Goal: Information Seeking & Learning: Check status

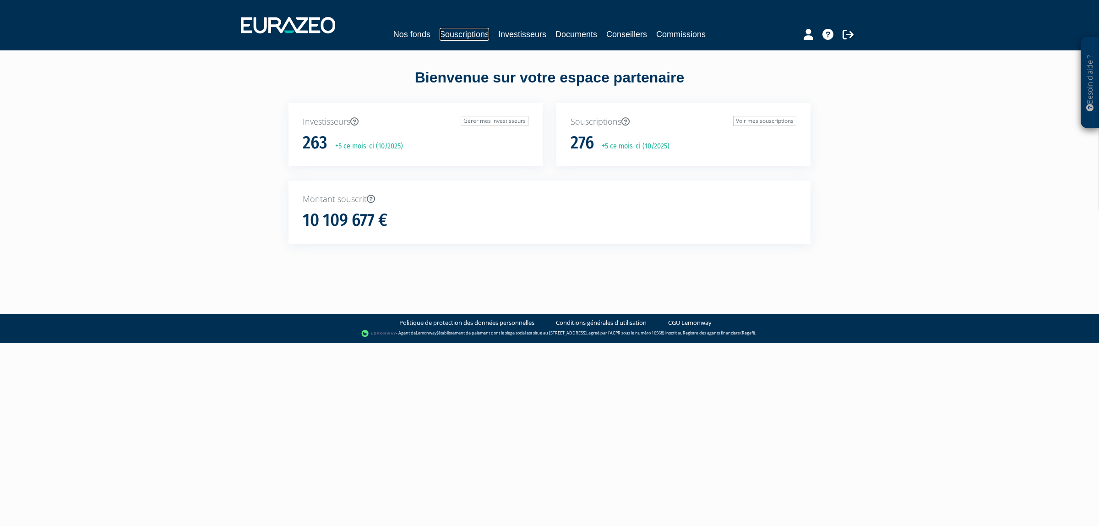
click at [440, 33] on link "Souscriptions" at bounding box center [464, 34] width 49 height 13
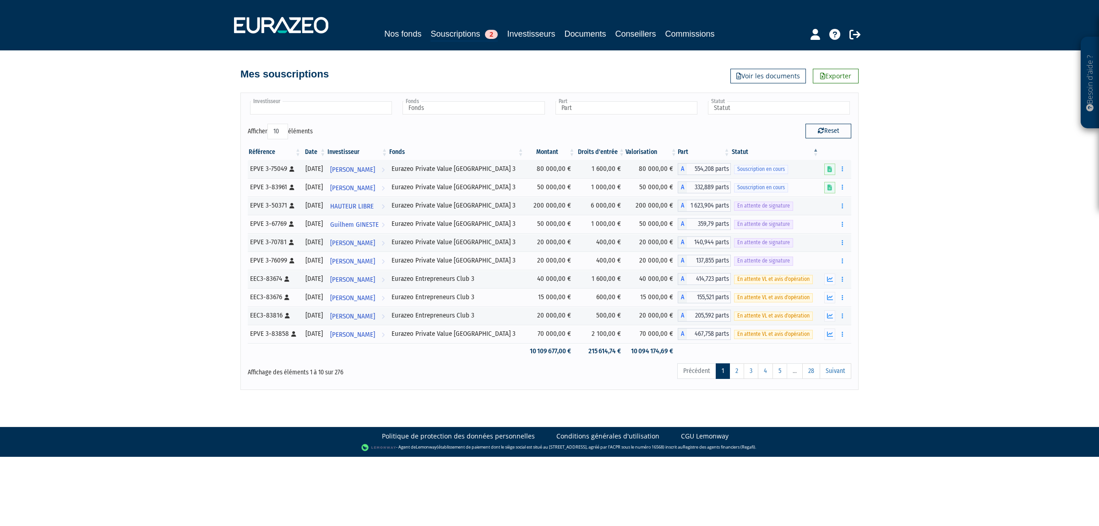
click at [326, 102] on input "text" at bounding box center [321, 107] width 142 height 13
type input "Investisseur"
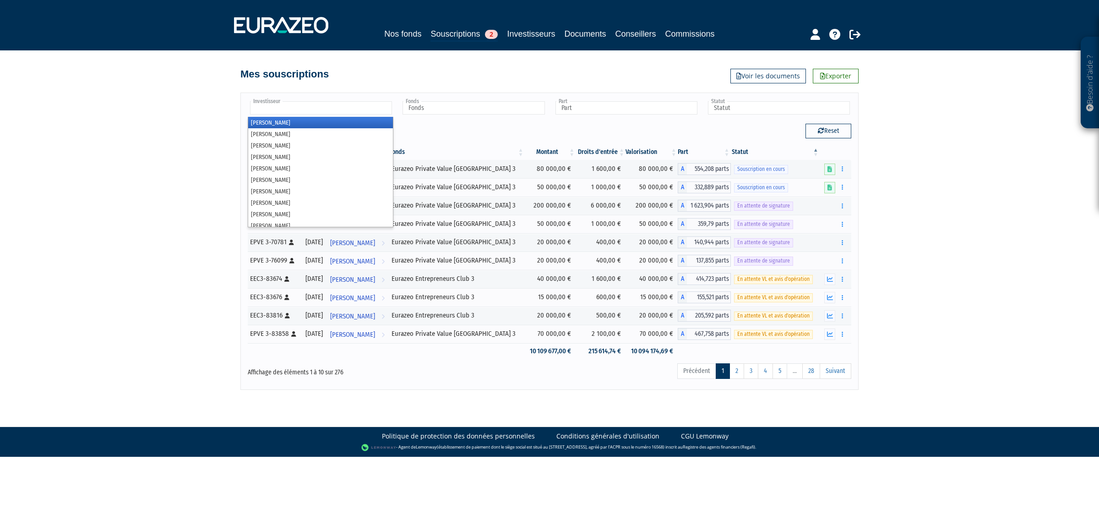
click at [363, 108] on input "text" at bounding box center [321, 107] width 142 height 13
type input "ap"
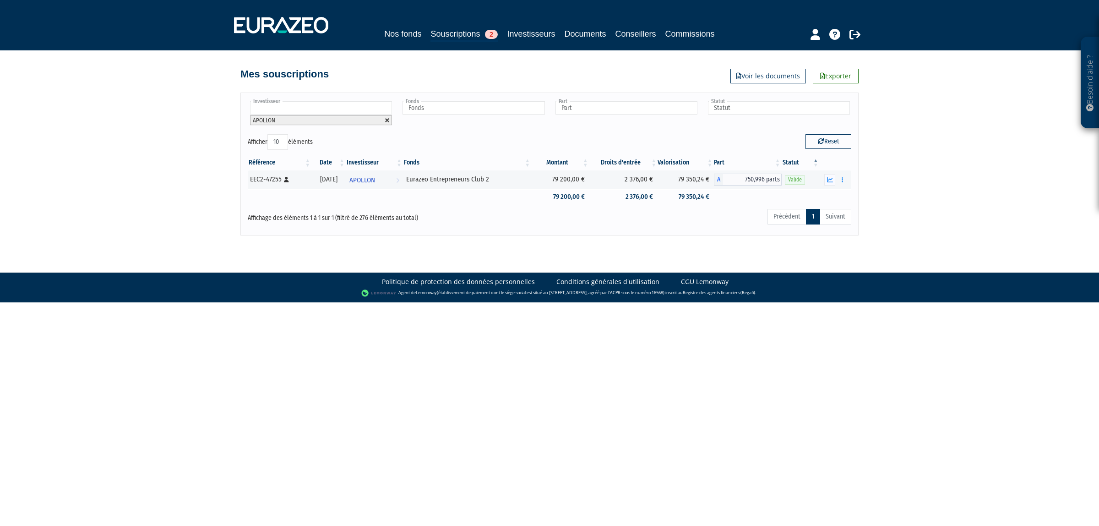
click at [386, 120] on link at bounding box center [387, 120] width 5 height 5
type input "Investisseur"
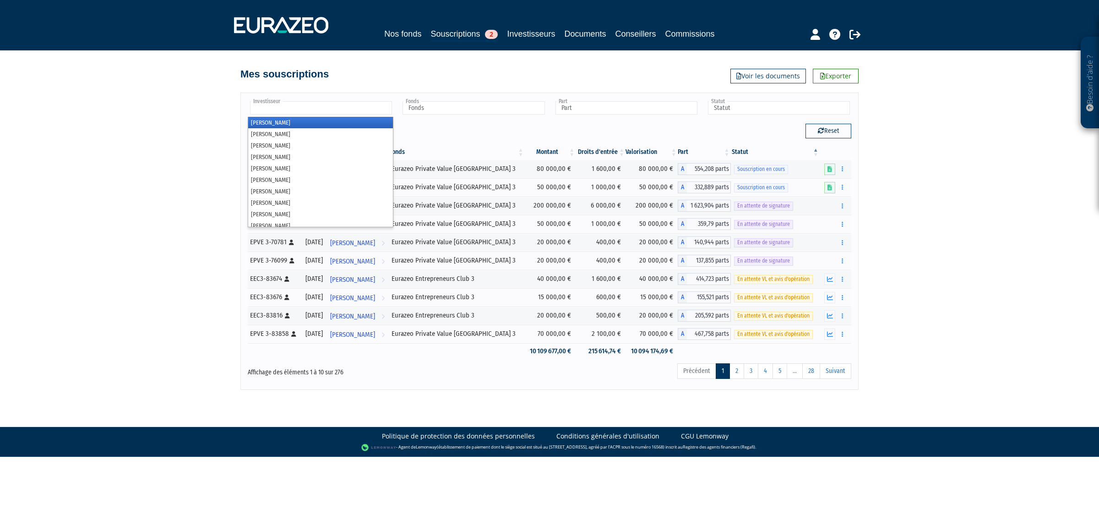
click at [379, 111] on input "text" at bounding box center [321, 107] width 142 height 13
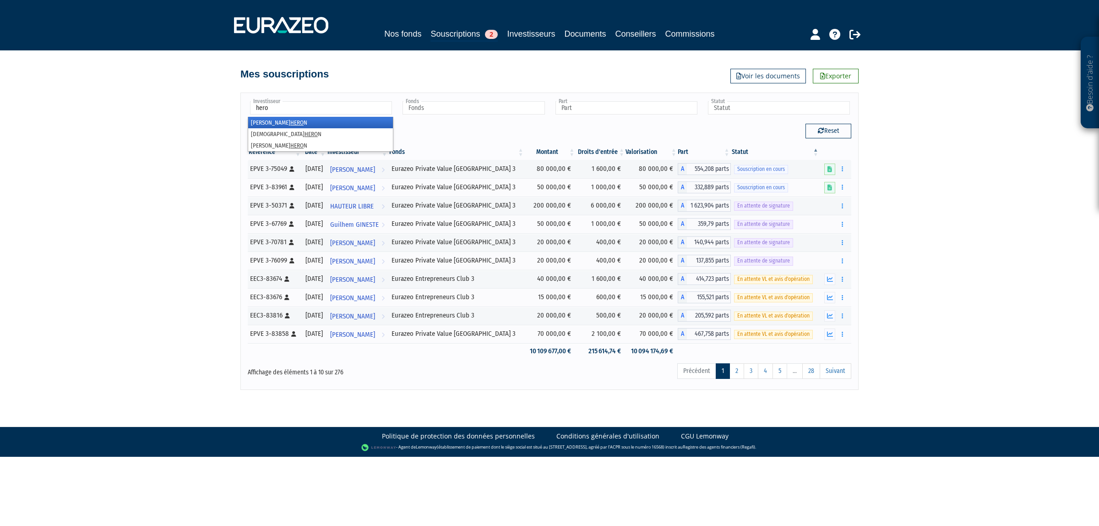
type input "heron"
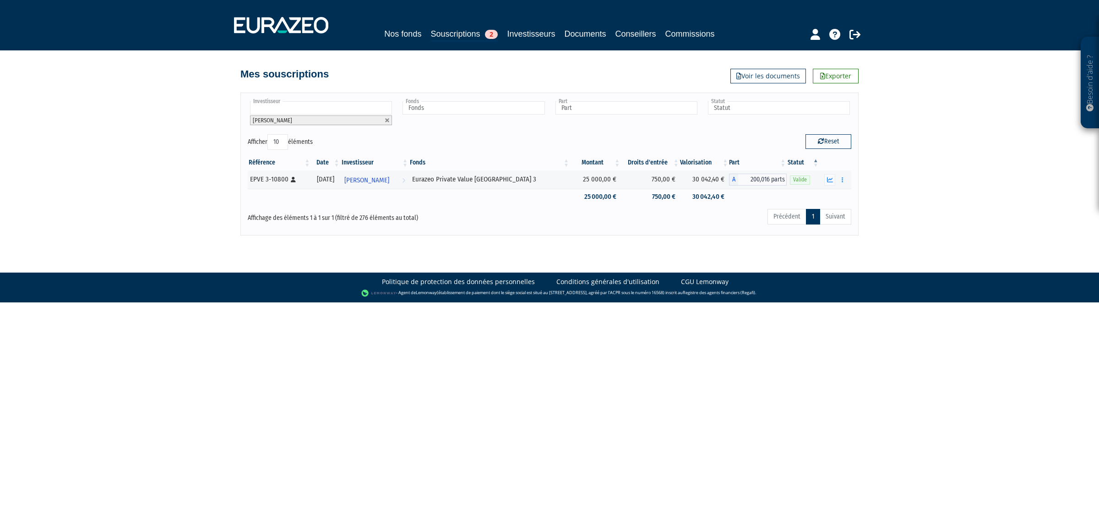
click at [326, 102] on input "text" at bounding box center [321, 107] width 142 height 13
type input "heron"
click at [304, 143] on em "HERON" at bounding box center [312, 144] width 17 height 7
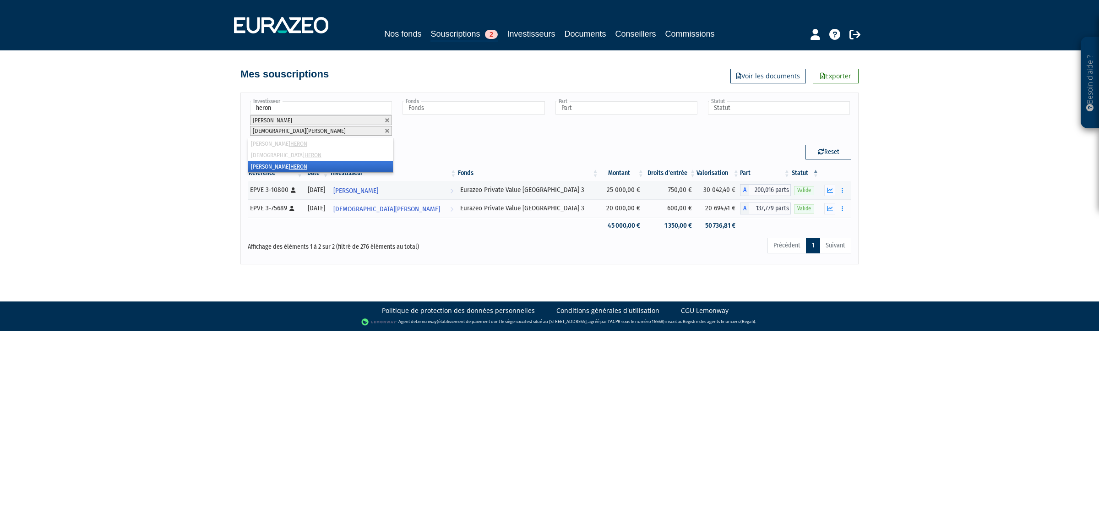
type input "heron"
click at [282, 163] on li "[PERSON_NAME]" at bounding box center [320, 166] width 145 height 11
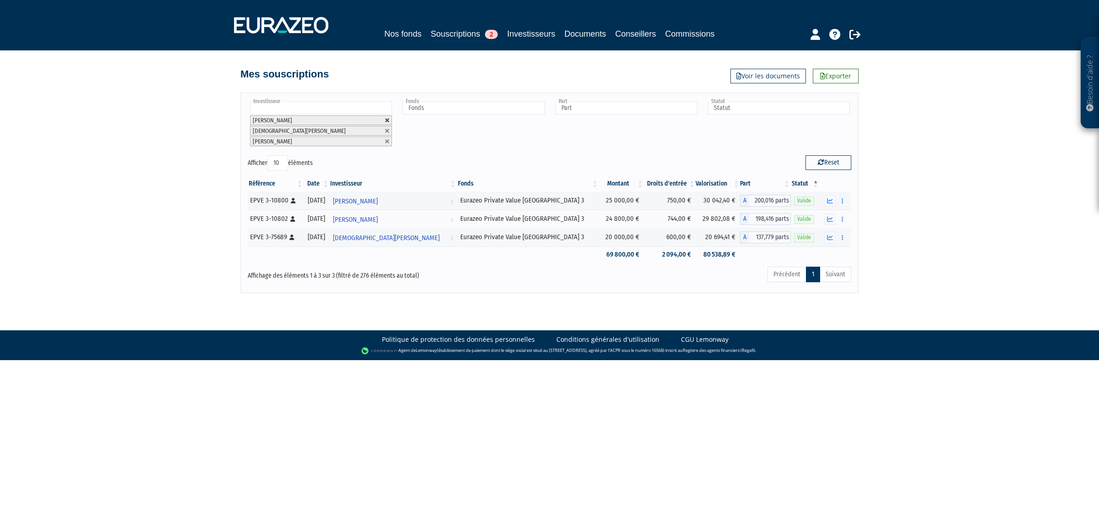
click at [386, 118] on link at bounding box center [387, 120] width 5 height 5
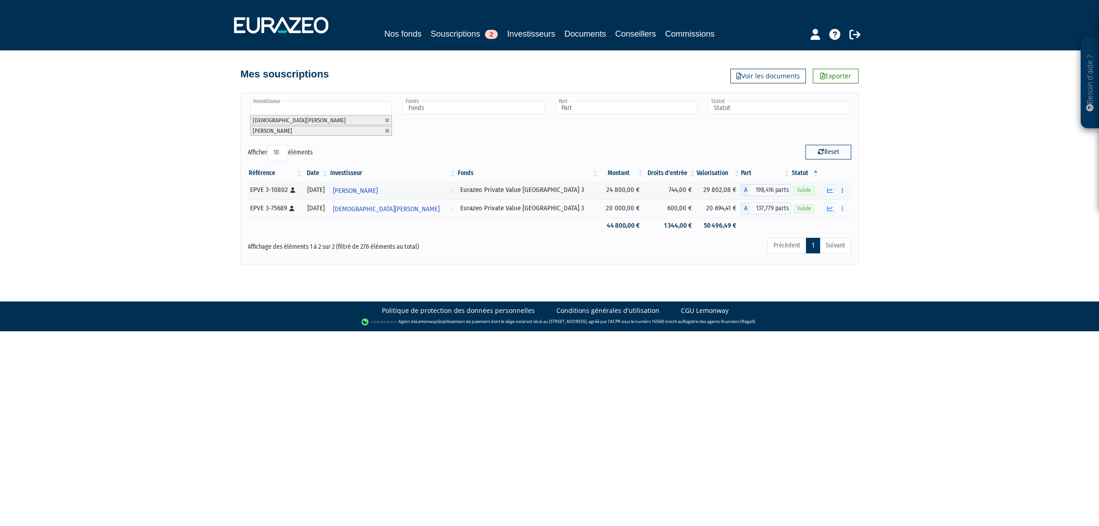
click at [386, 118] on link at bounding box center [387, 120] width 5 height 5
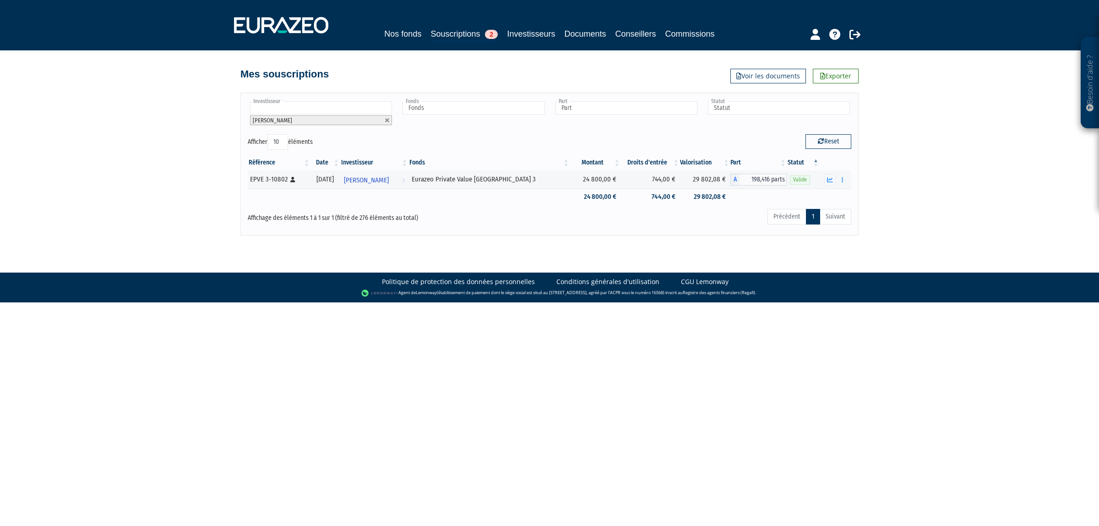
click at [386, 118] on link at bounding box center [387, 120] width 5 height 5
type input "Investisseur"
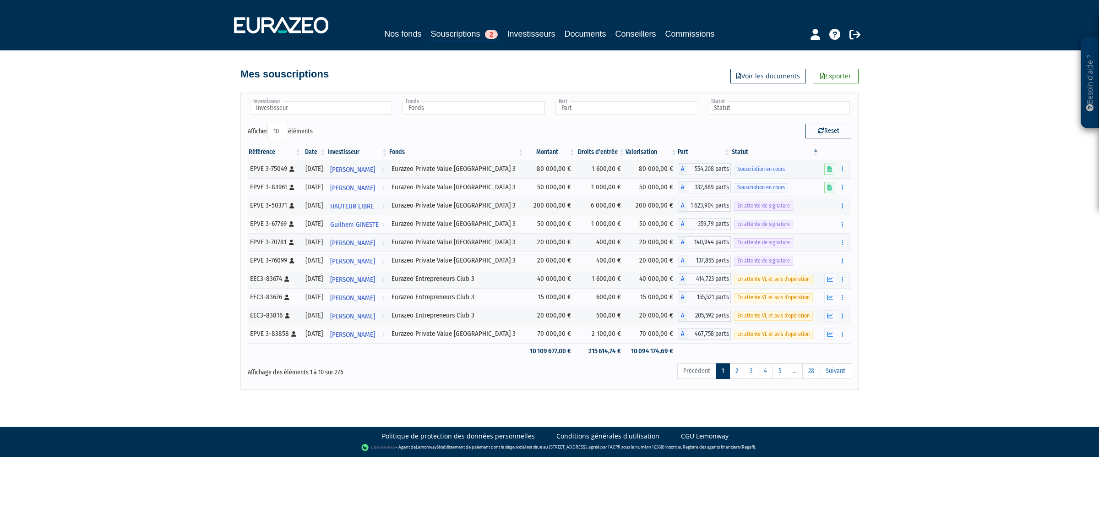
drag, startPoint x: 375, startPoint y: 118, endPoint x: 358, endPoint y: 117, distance: 17.5
click at [373, 118] on div "Investisseur [PERSON_NAME] [PERSON_NAME] [PERSON_NAME] [PERSON_NAME] [PERSON_NA…" at bounding box center [549, 112] width 617 height 24
click at [355, 113] on input "text" at bounding box center [321, 107] width 142 height 13
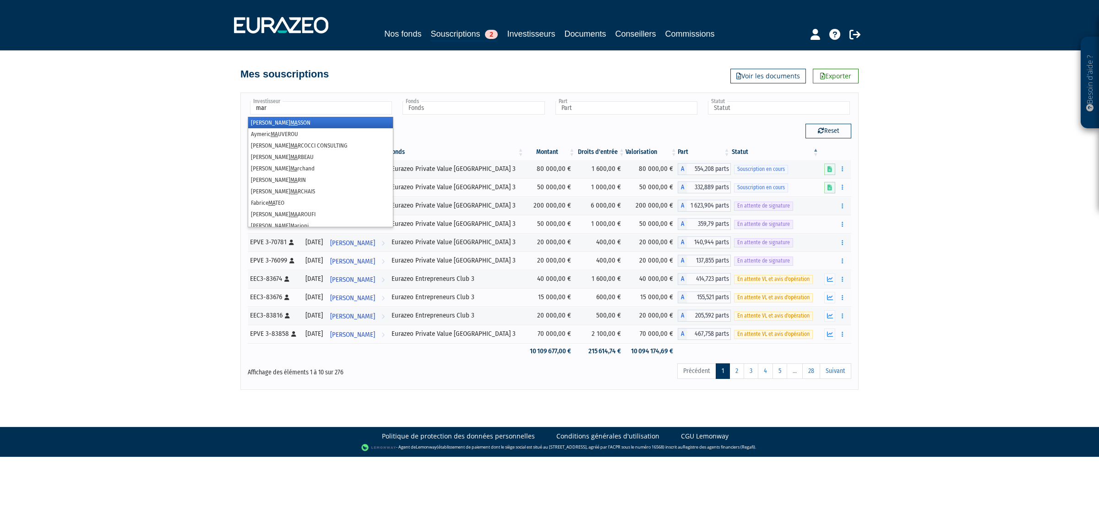
type input "marb"
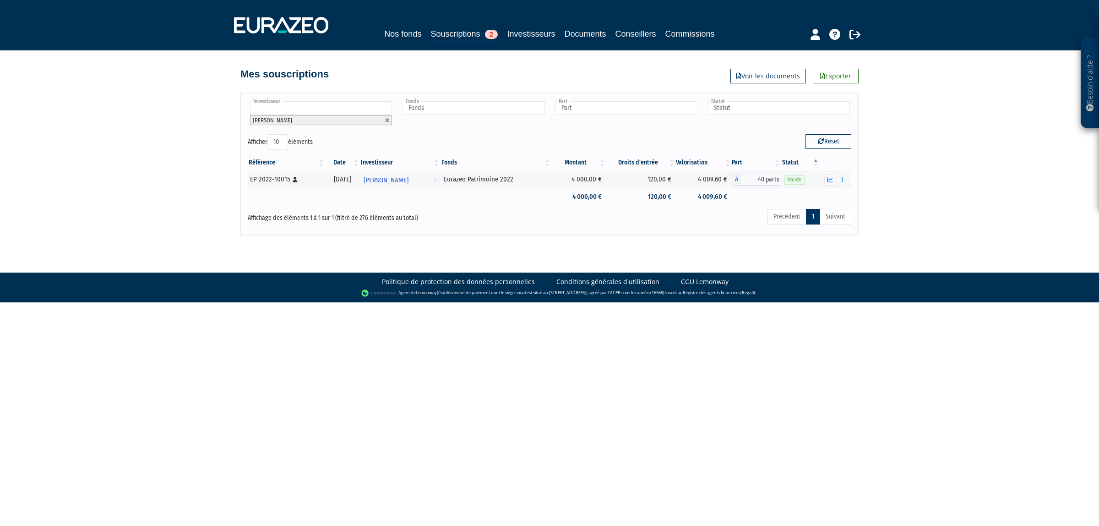
click at [388, 121] on link at bounding box center [387, 120] width 5 height 5
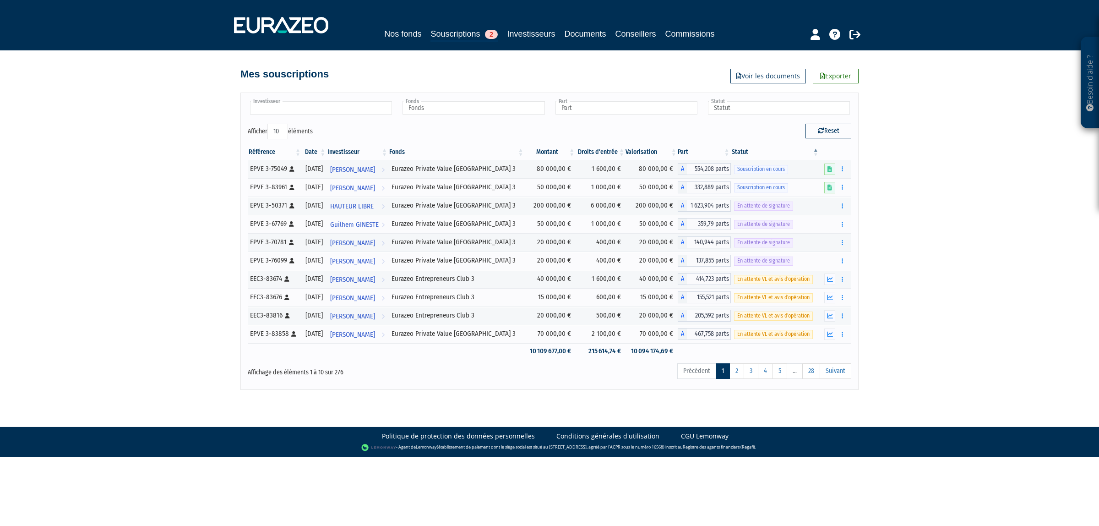
click at [367, 111] on input "text" at bounding box center [321, 107] width 142 height 13
type input "marbeau"
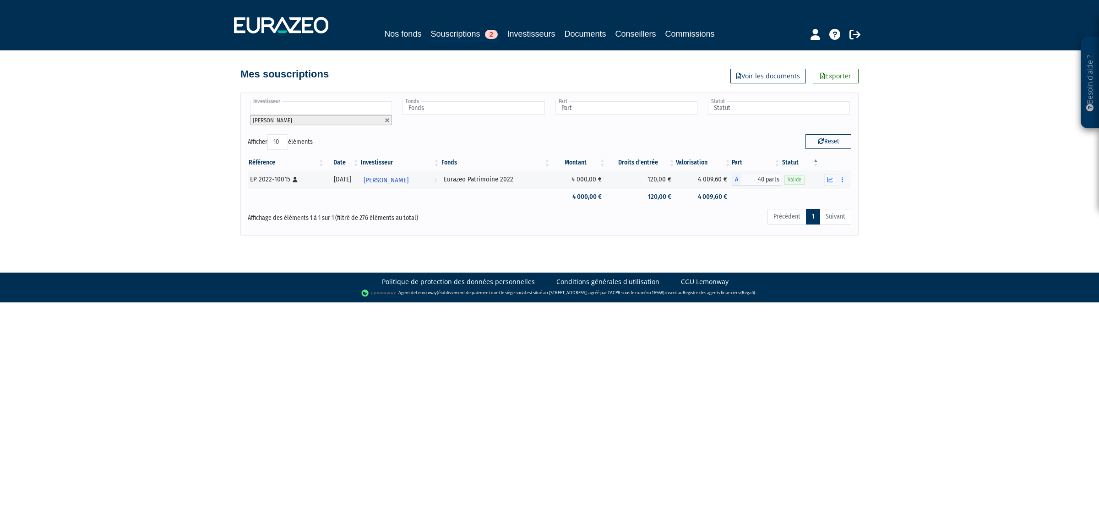
click at [383, 118] on li "[PERSON_NAME]" at bounding box center [321, 120] width 142 height 10
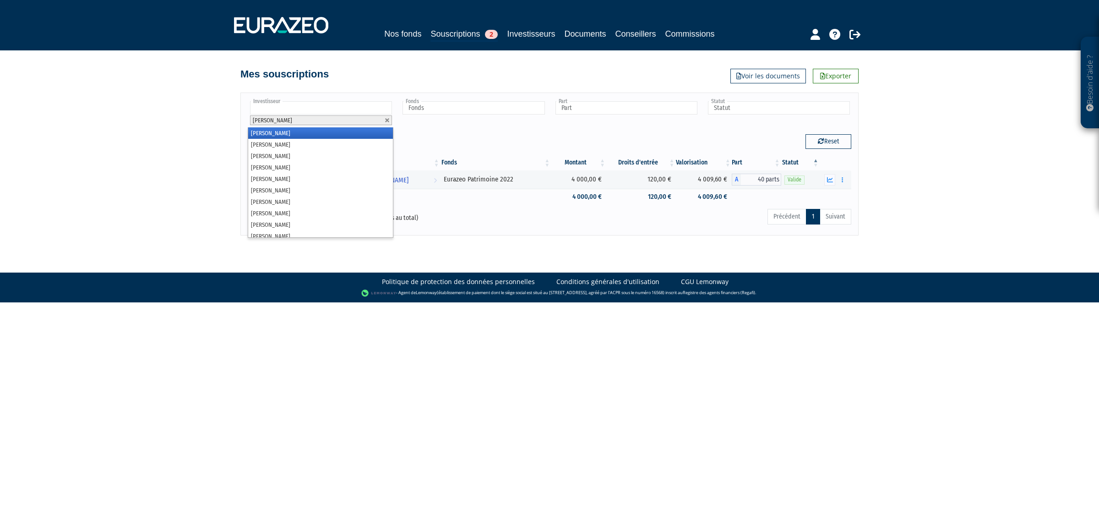
click at [395, 124] on div "Investisseur [PERSON_NAME] [PERSON_NAME] [PERSON_NAME] [PERSON_NAME] [PERSON_NA…" at bounding box center [549, 117] width 617 height 34
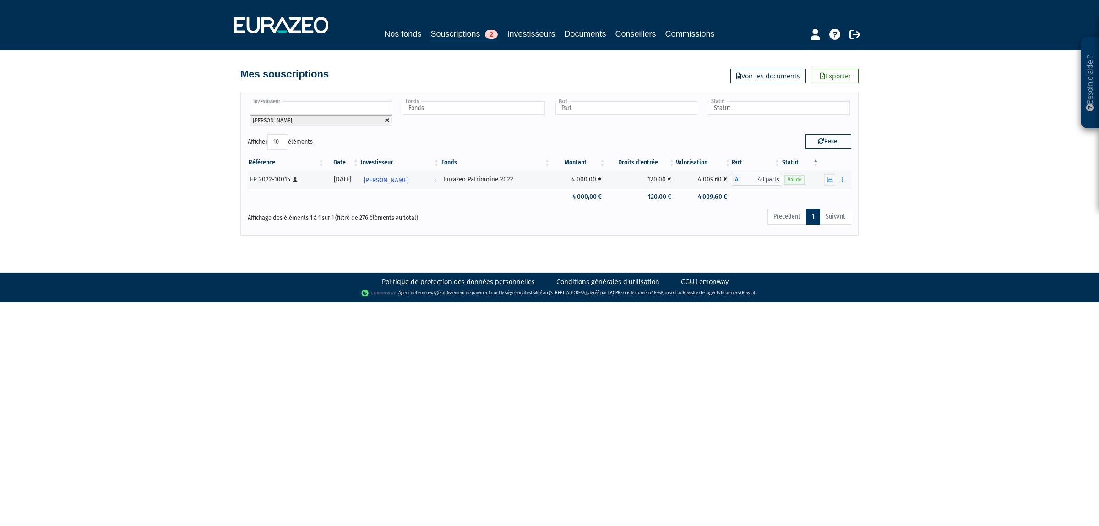
click at [388, 120] on link at bounding box center [387, 120] width 5 height 5
type input "Investisseur"
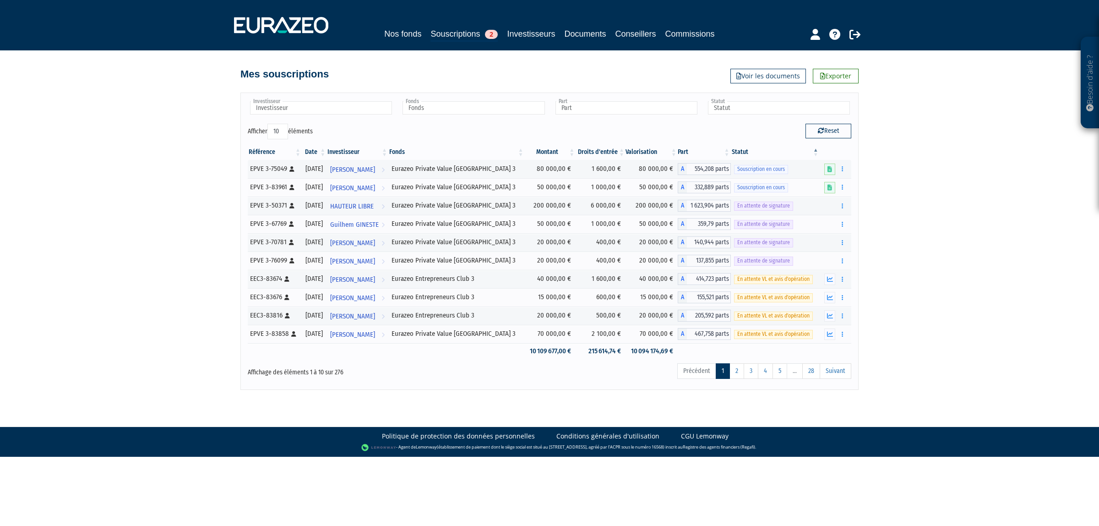
click at [349, 96] on div "Investisseur [PERSON_NAME] [PERSON_NAME] [PERSON_NAME] [PERSON_NAME] [PERSON_NA…" at bounding box center [549, 240] width 618 height 297
click at [347, 100] on ul at bounding box center [321, 108] width 146 height 17
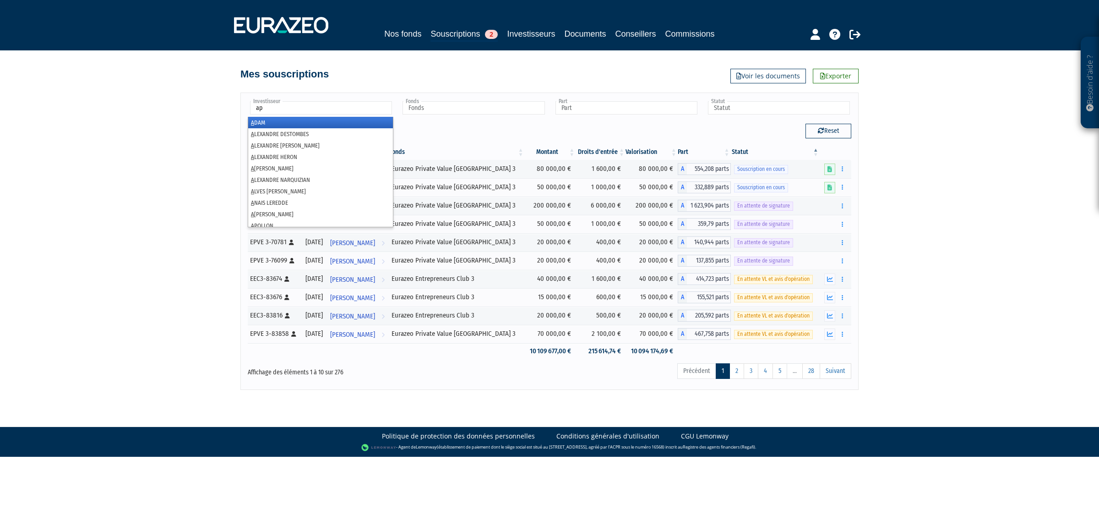
type input "apo"
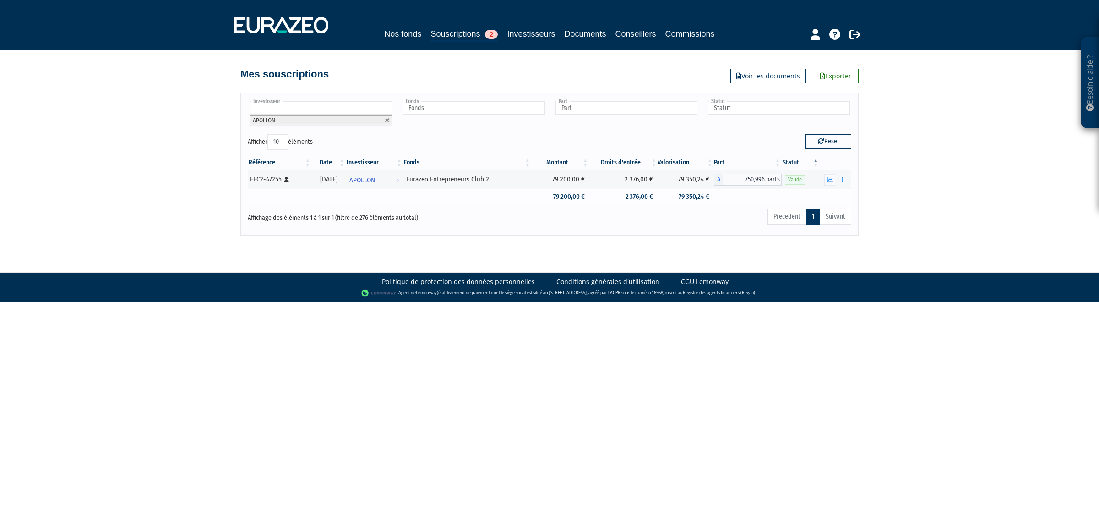
drag, startPoint x: 568, startPoint y: 186, endPoint x: 664, endPoint y: 190, distance: 95.8
click at [664, 190] on tbody "APOLLON" at bounding box center [549, 187] width 603 height 34
click at [658, 254] on body "Besoin d'aide ? × J'ai besoin d'aide Si vous avez une question à propos du fonc…" at bounding box center [549, 151] width 1099 height 302
drag, startPoint x: 557, startPoint y: 191, endPoint x: 596, endPoint y: 200, distance: 40.3
click at [596, 200] on tr "79 200,00 € 2 376,00 € 79 350,24 €" at bounding box center [549, 197] width 603 height 16
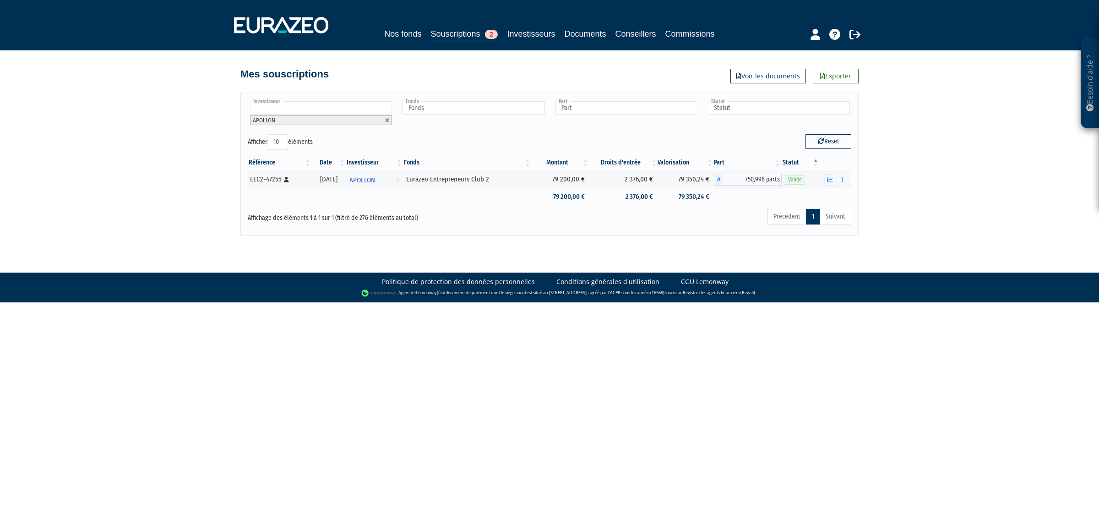
click at [597, 214] on div "Précédent 1 Suivant" at bounding box center [678, 218] width 346 height 20
drag, startPoint x: 554, startPoint y: 200, endPoint x: 585, endPoint y: 201, distance: 31.2
click at [585, 201] on td "79 200,00 €" at bounding box center [560, 197] width 58 height 16
click at [582, 209] on div "Précédent 1 Suivant" at bounding box center [678, 218] width 346 height 20
drag, startPoint x: 553, startPoint y: 196, endPoint x: 586, endPoint y: 202, distance: 33.6
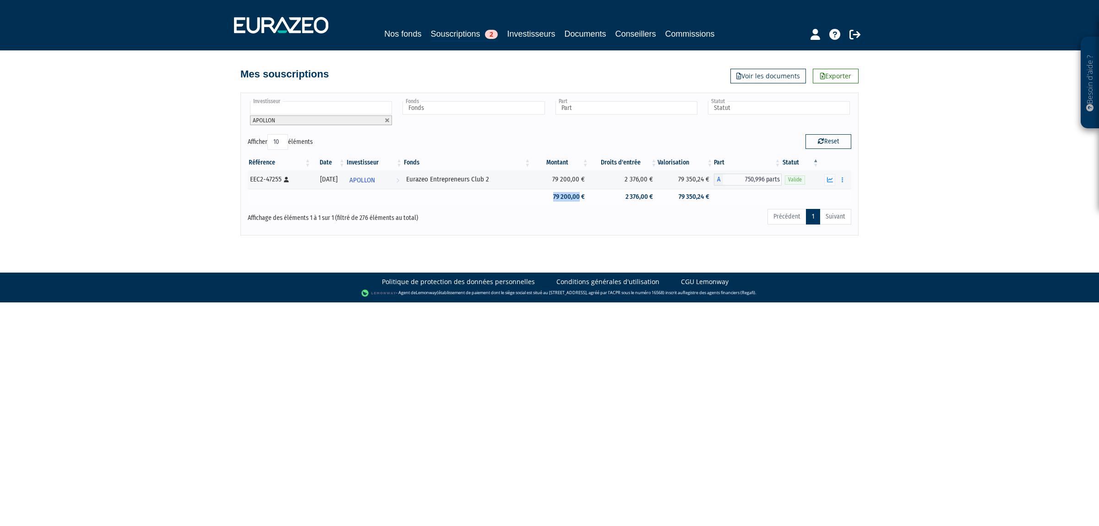
click at [586, 202] on td "79 200,00 €" at bounding box center [560, 197] width 58 height 16
click at [569, 207] on div "Référence Date Investisseur Fonds Montant Droits d'entrée Valorisation Part Sta…" at bounding box center [549, 179] width 617 height 55
click at [296, 188] on td "EEC2-47255 [Français] Personne physique" at bounding box center [280, 179] width 64 height 18
drag, startPoint x: 320, startPoint y: 182, endPoint x: 361, endPoint y: 179, distance: 41.3
click at [346, 179] on td "[DATE]" at bounding box center [328, 179] width 34 height 18
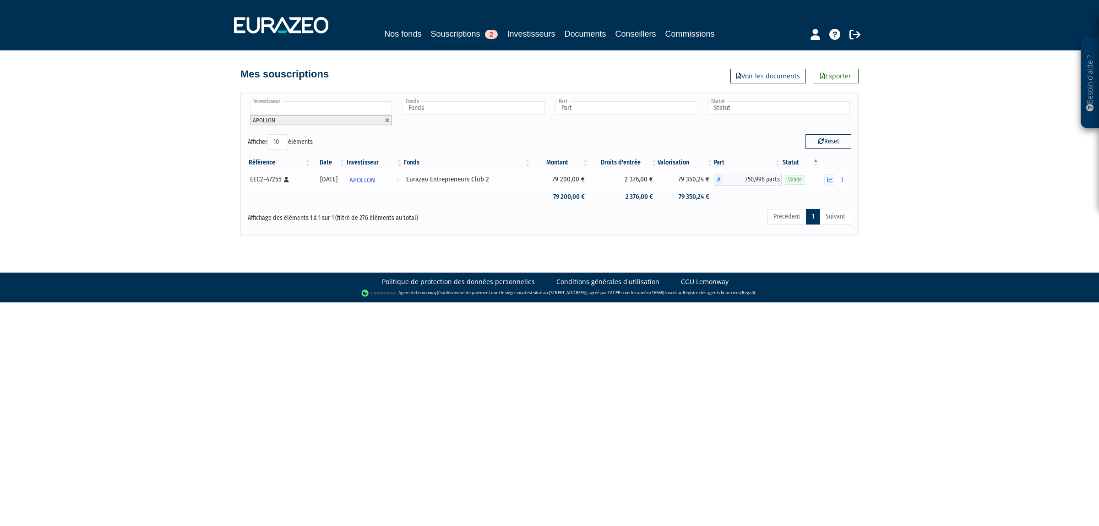
click at [346, 179] on td "[DATE]" at bounding box center [328, 179] width 34 height 18
click at [387, 118] on ul "APOLLON" at bounding box center [321, 113] width 146 height 27
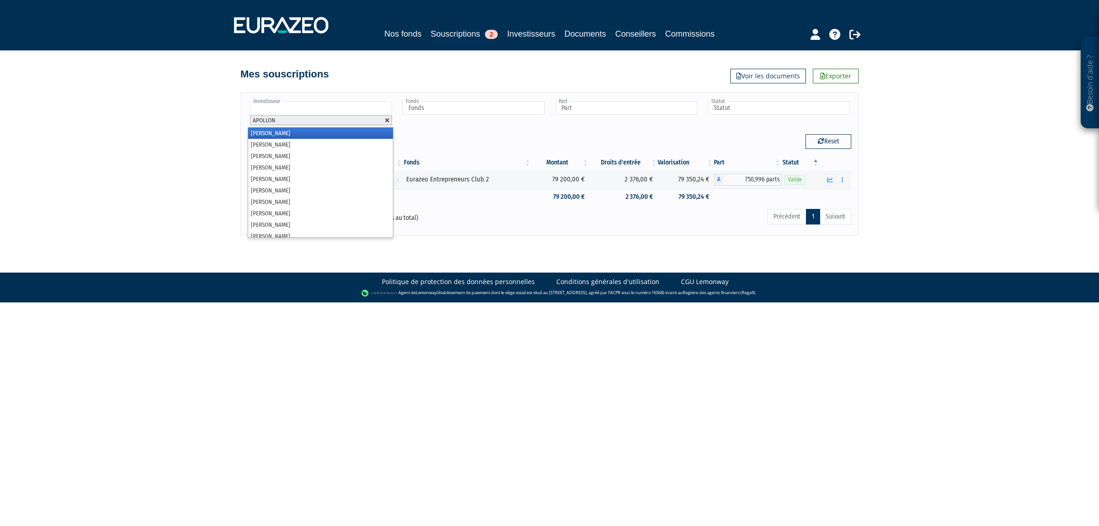
click at [387, 118] on link at bounding box center [387, 120] width 5 height 5
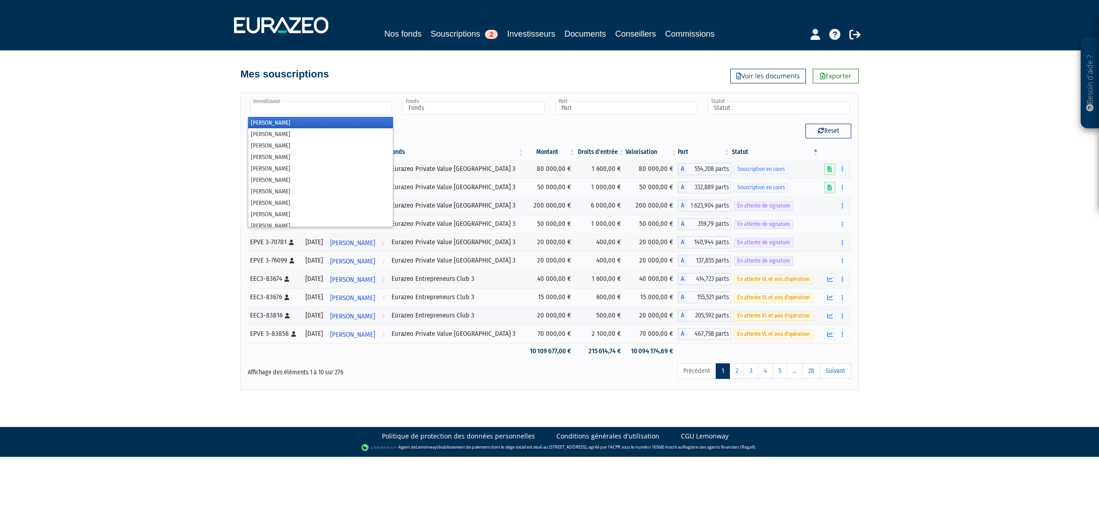
click at [382, 117] on li "[PERSON_NAME]" at bounding box center [320, 122] width 145 height 11
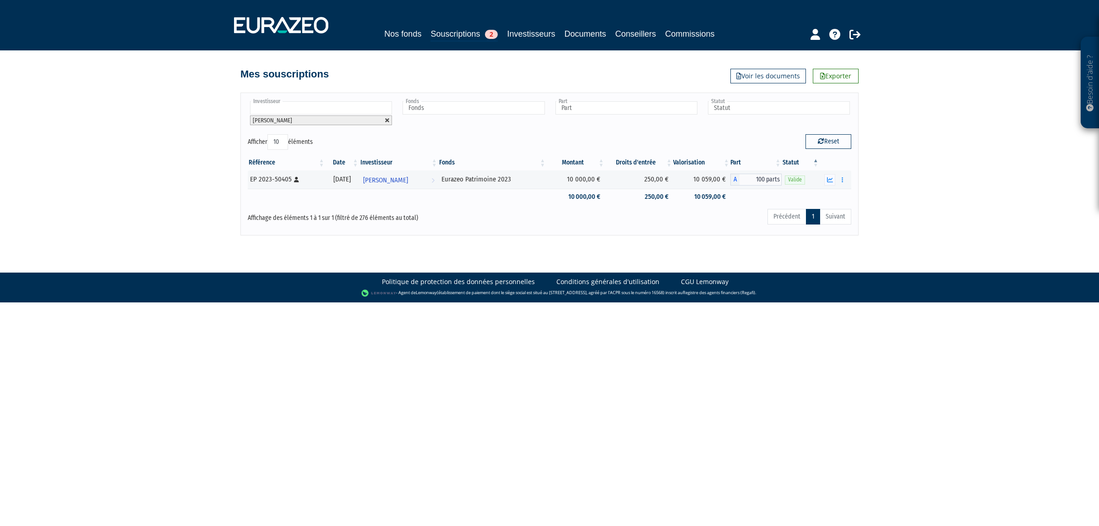
click at [385, 122] on link at bounding box center [387, 120] width 5 height 5
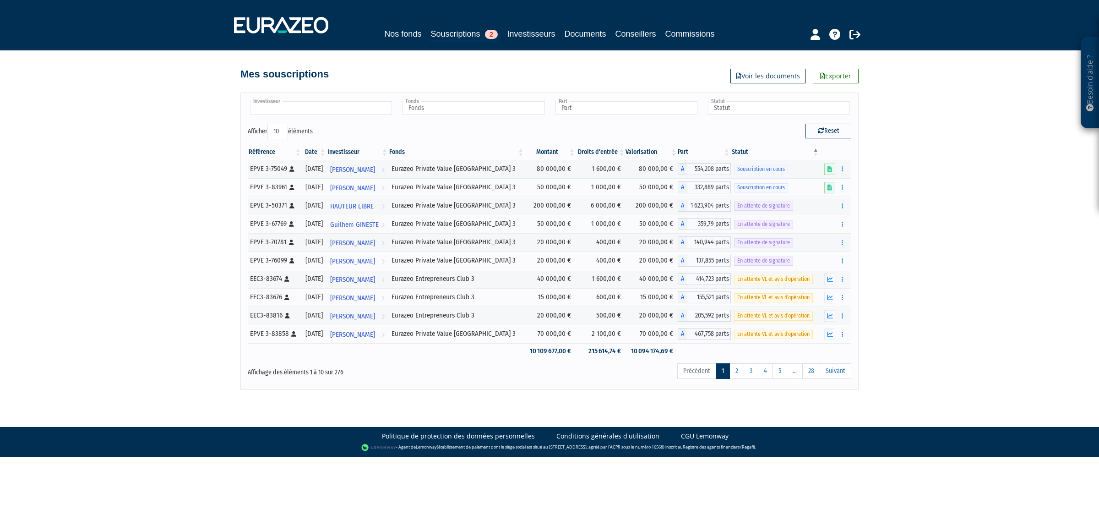
click at [370, 112] on input "text" at bounding box center [321, 107] width 142 height 13
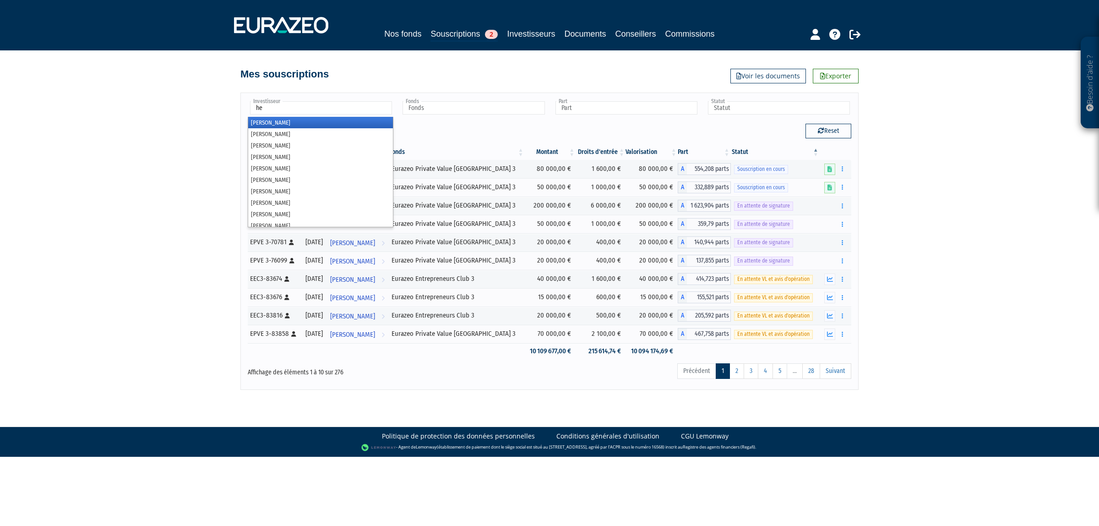
type input "her"
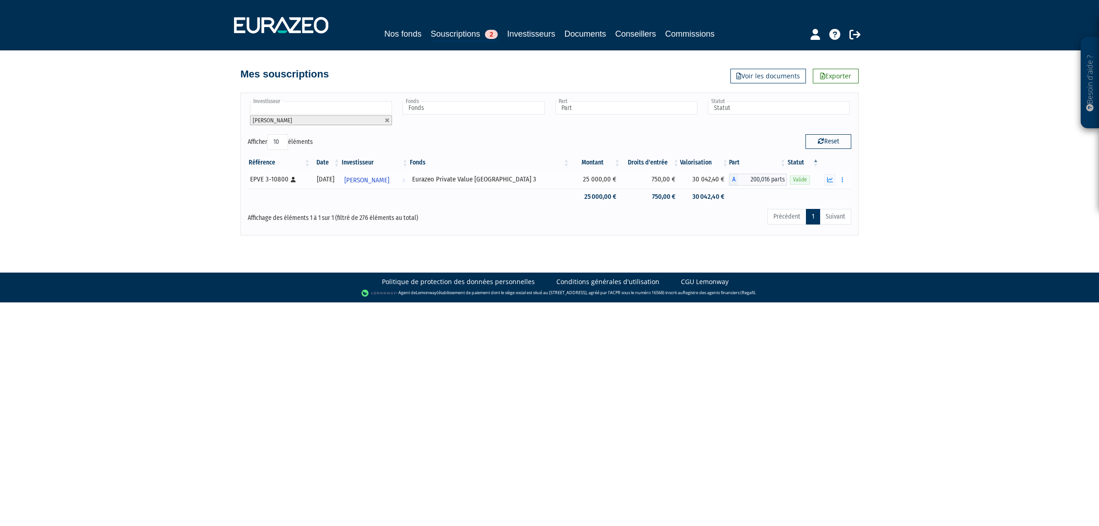
click at [839, 189] on tr "25 000,00 € 750,00 € 30 042,40 €" at bounding box center [549, 197] width 603 height 16
click at [839, 186] on td at bounding box center [836, 179] width 32 height 18
click at [839, 185] on button "button" at bounding box center [842, 179] width 11 height 11
click at [904, 200] on div "Besoin d'aide ? × J'ai besoin d'aide Si vous avez une question à propos du fonc…" at bounding box center [549, 117] width 1099 height 235
drag, startPoint x: 317, startPoint y: 178, endPoint x: 358, endPoint y: 181, distance: 40.9
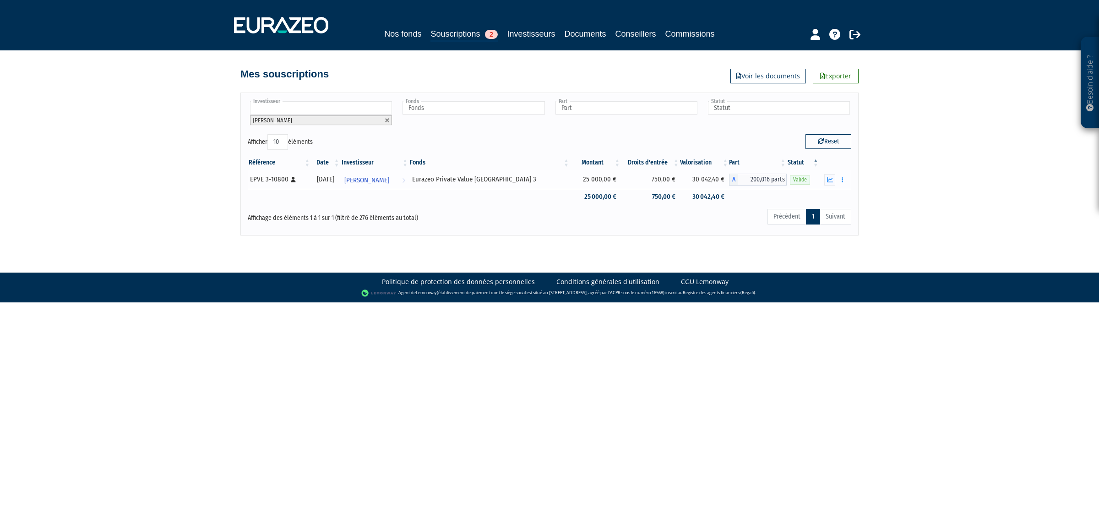
click at [337, 181] on div "[DATE]" at bounding box center [325, 179] width 23 height 10
click at [364, 193] on td at bounding box center [375, 197] width 68 height 16
click at [533, 223] on div "Précédent 1 Suivant" at bounding box center [678, 218] width 346 height 20
click at [388, 118] on link at bounding box center [387, 120] width 5 height 5
type input "Investisseur"
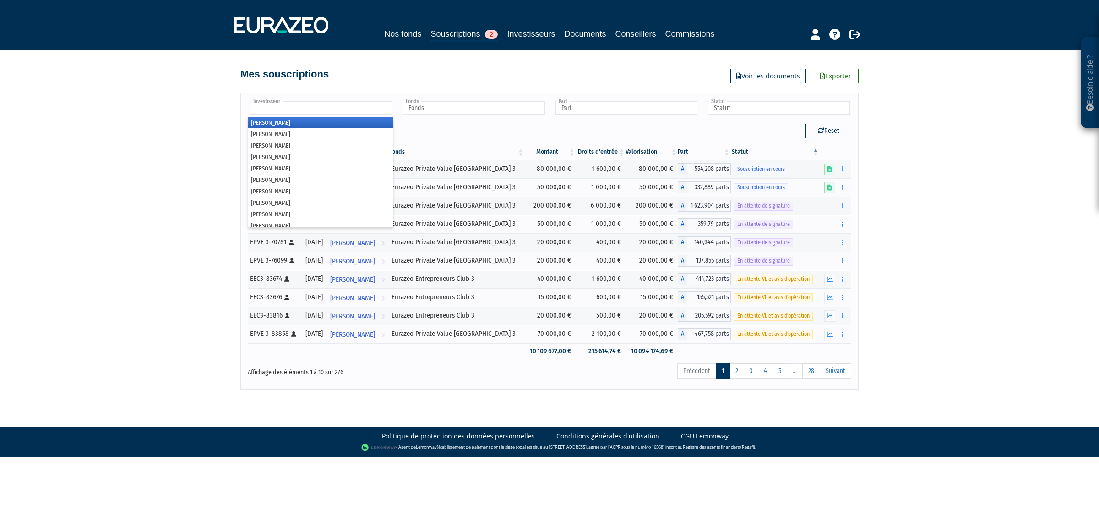
click at [369, 111] on input "text" at bounding box center [321, 107] width 142 height 13
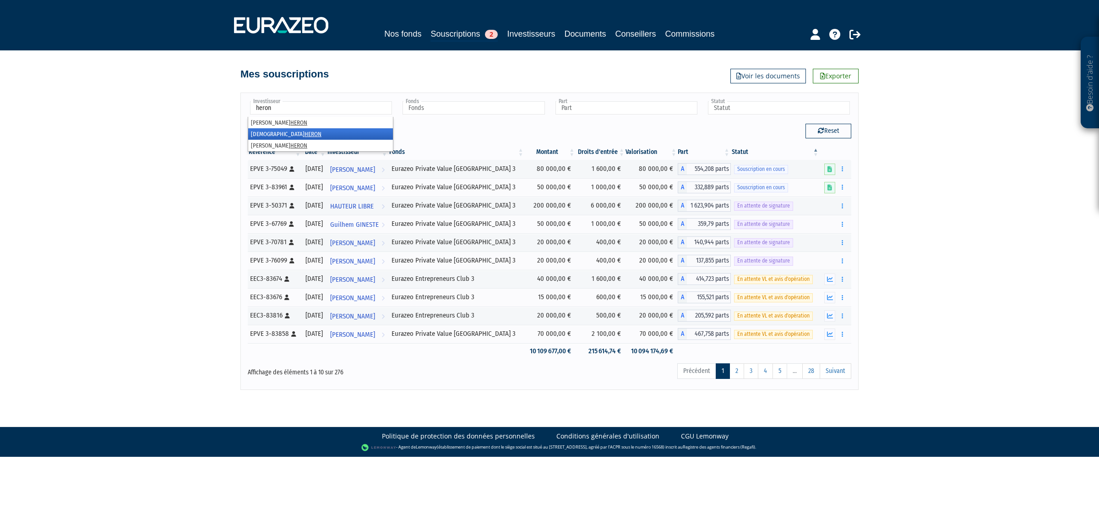
type input "heron"
click at [314, 133] on li "[DEMOGRAPHIC_DATA][PERSON_NAME]" at bounding box center [320, 133] width 145 height 11
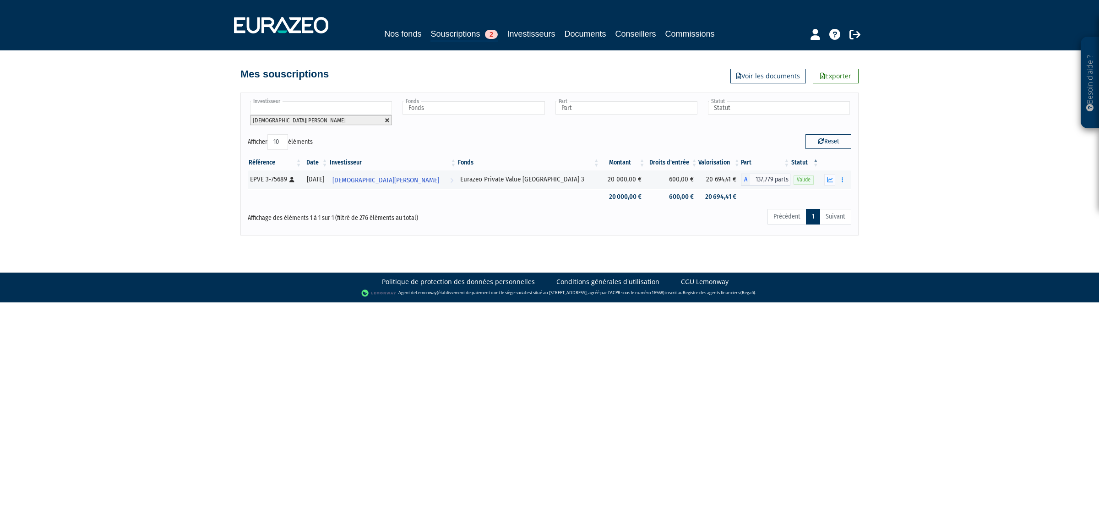
click at [386, 118] on link at bounding box center [387, 120] width 5 height 5
type input "Investisseur"
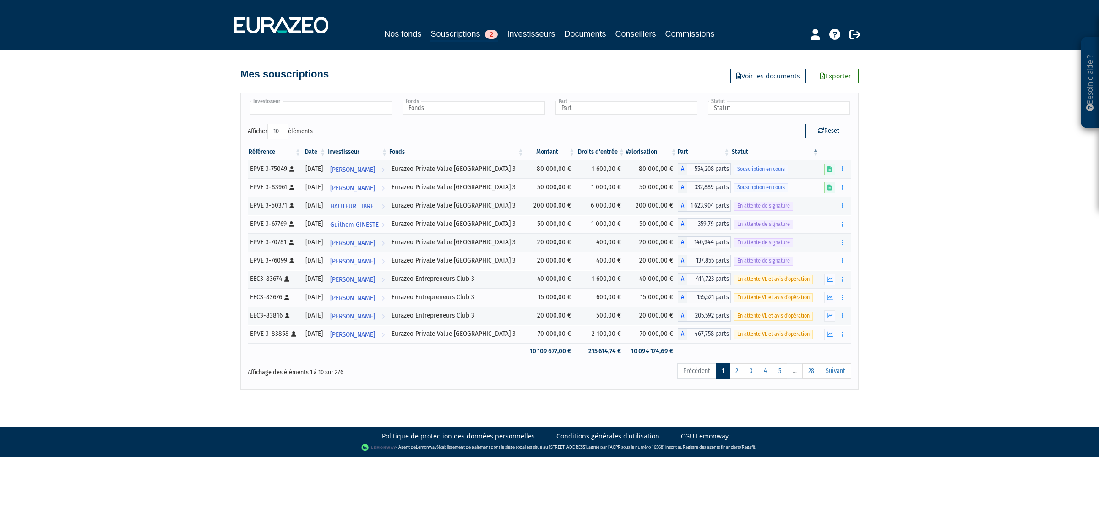
click at [366, 109] on input "text" at bounding box center [321, 107] width 142 height 13
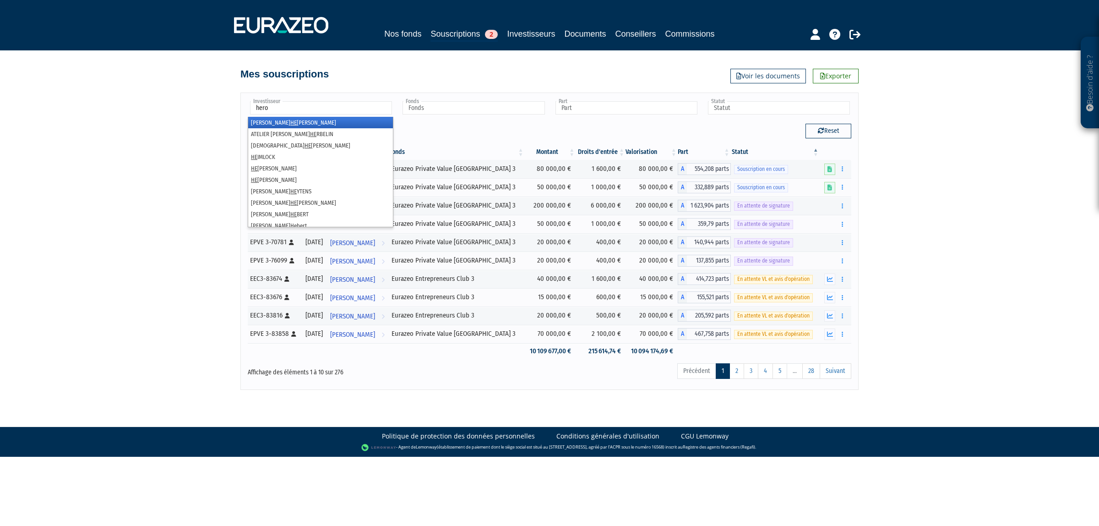
type input "heron"
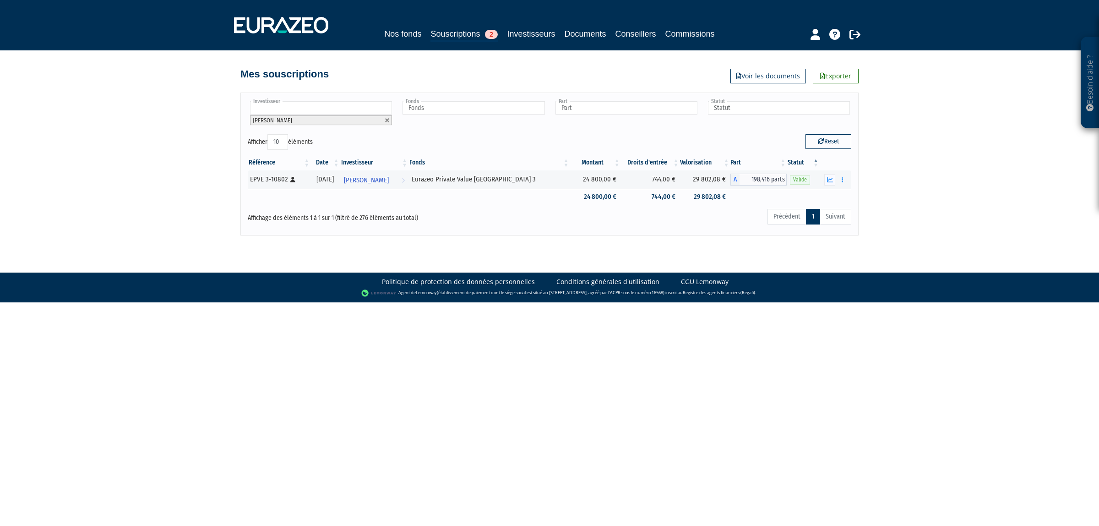
click at [315, 99] on div "Investisseur [PERSON_NAME] [PERSON_NAME] [PERSON_NAME] [PERSON_NAME] [PERSON_NA…" at bounding box center [549, 163] width 618 height 142
click at [321, 112] on input "text" at bounding box center [321, 107] width 142 height 13
type input "heron"
click at [273, 138] on li "[PERSON_NAME]" at bounding box center [320, 132] width 145 height 11
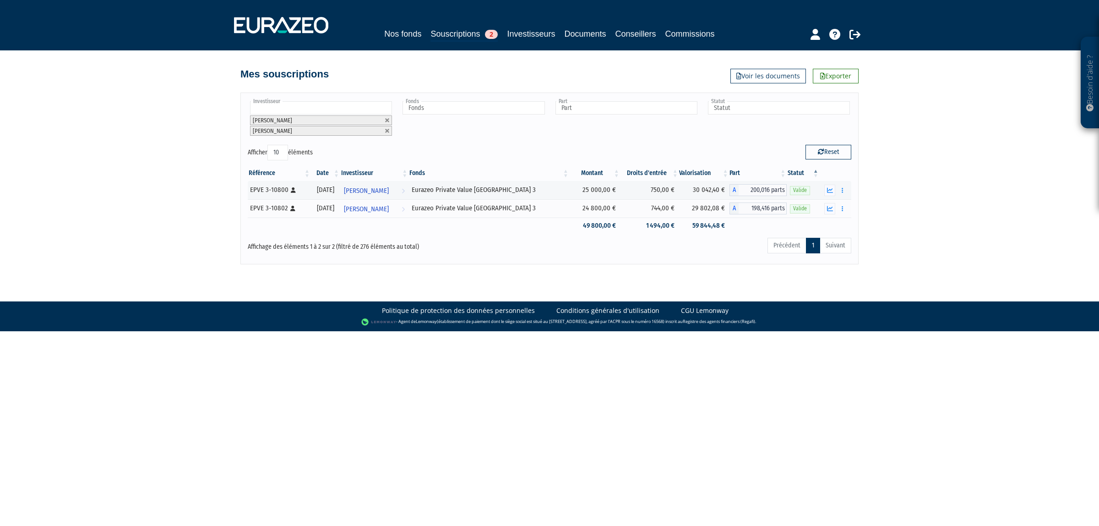
click at [287, 111] on input "text" at bounding box center [321, 107] width 142 height 13
type input "heron"
click at [304, 152] on em "HERON" at bounding box center [312, 155] width 17 height 7
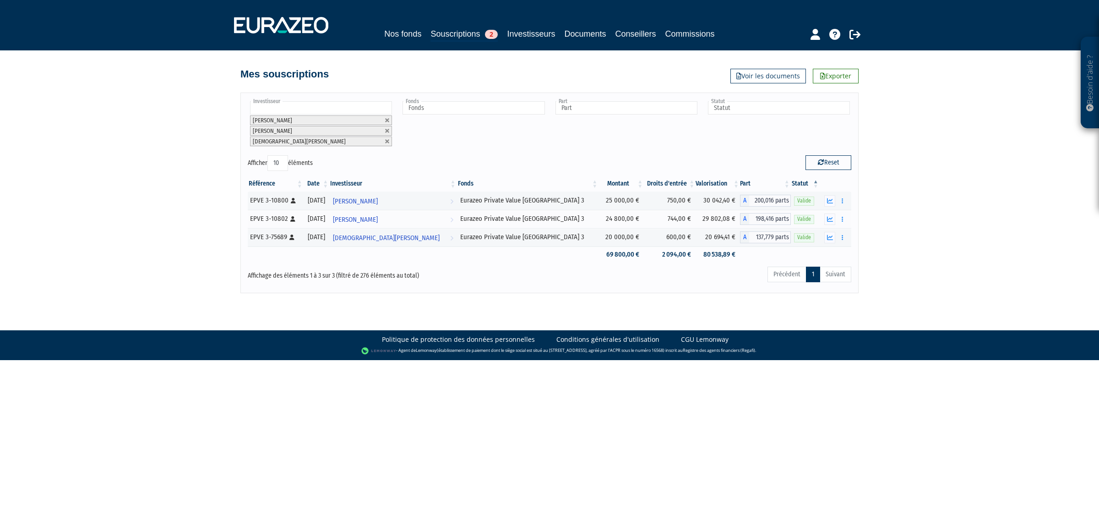
click at [340, 106] on input "text" at bounding box center [321, 107] width 142 height 13
type input "apo"
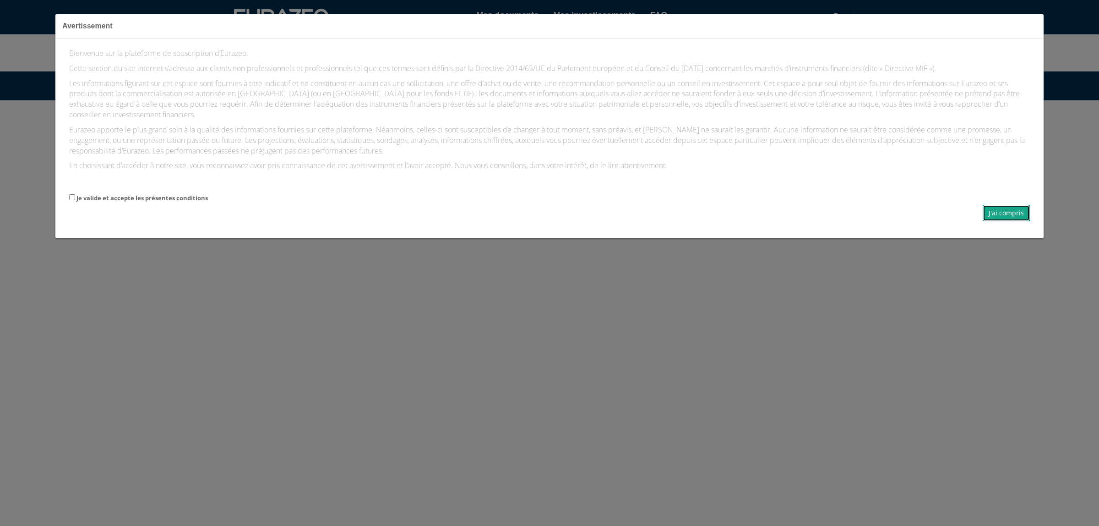
click at [999, 217] on button "J'ai compris" at bounding box center [1006, 213] width 47 height 16
click at [65, 175] on div "Bienvenue sur la plateforme de souscription d’Eurazeo. Cette section du site in…" at bounding box center [549, 138] width 988 height 199
click at [65, 186] on div "Bienvenue sur la plateforme de souscription d’Eurazeo. Cette section du site in…" at bounding box center [549, 138] width 988 height 199
drag, startPoint x: 68, startPoint y: 192, endPoint x: 282, endPoint y: 125, distance: 224.3
click at [69, 192] on div "Bienvenue sur la plateforme de souscription d’Eurazeo. Cette section du site in…" at bounding box center [549, 138] width 988 height 199
